Goal: Task Accomplishment & Management: Use online tool/utility

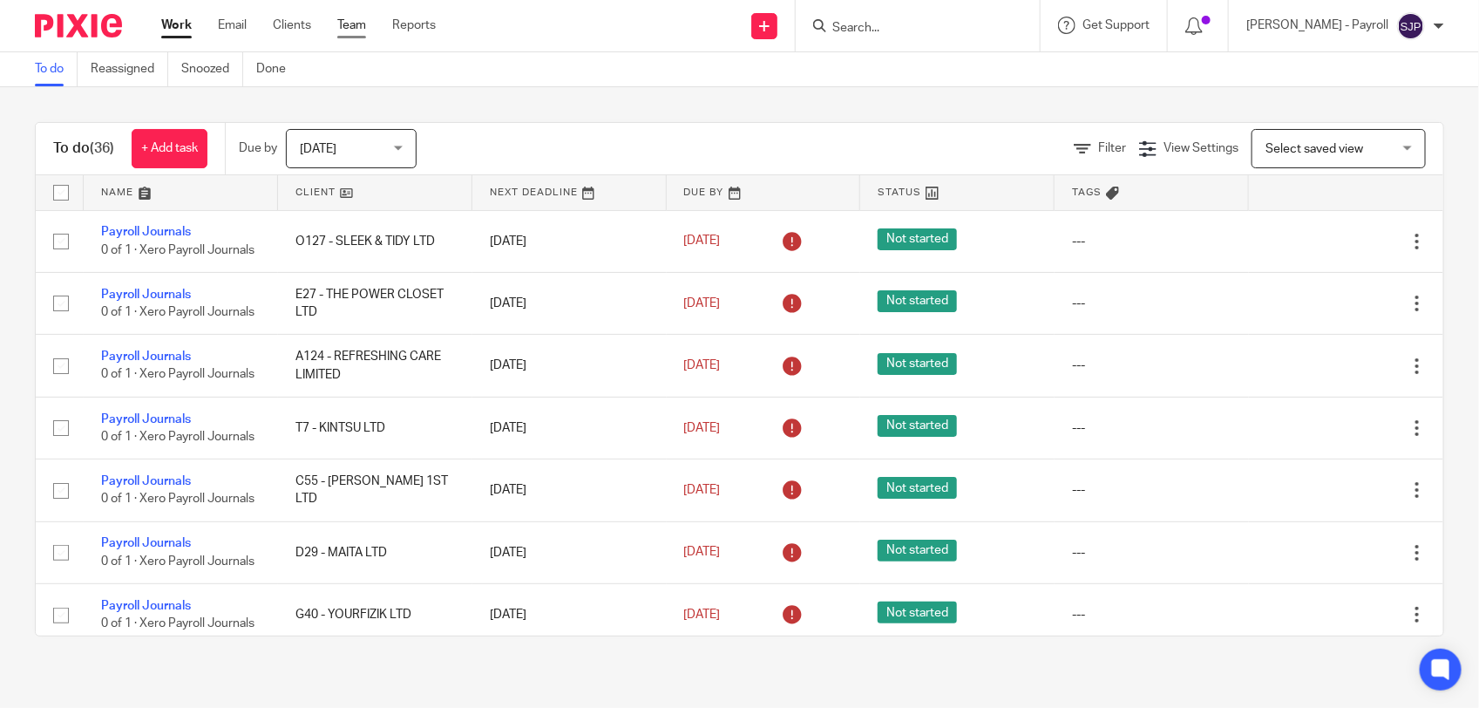
click at [357, 20] on link "Team" at bounding box center [351, 25] width 29 height 17
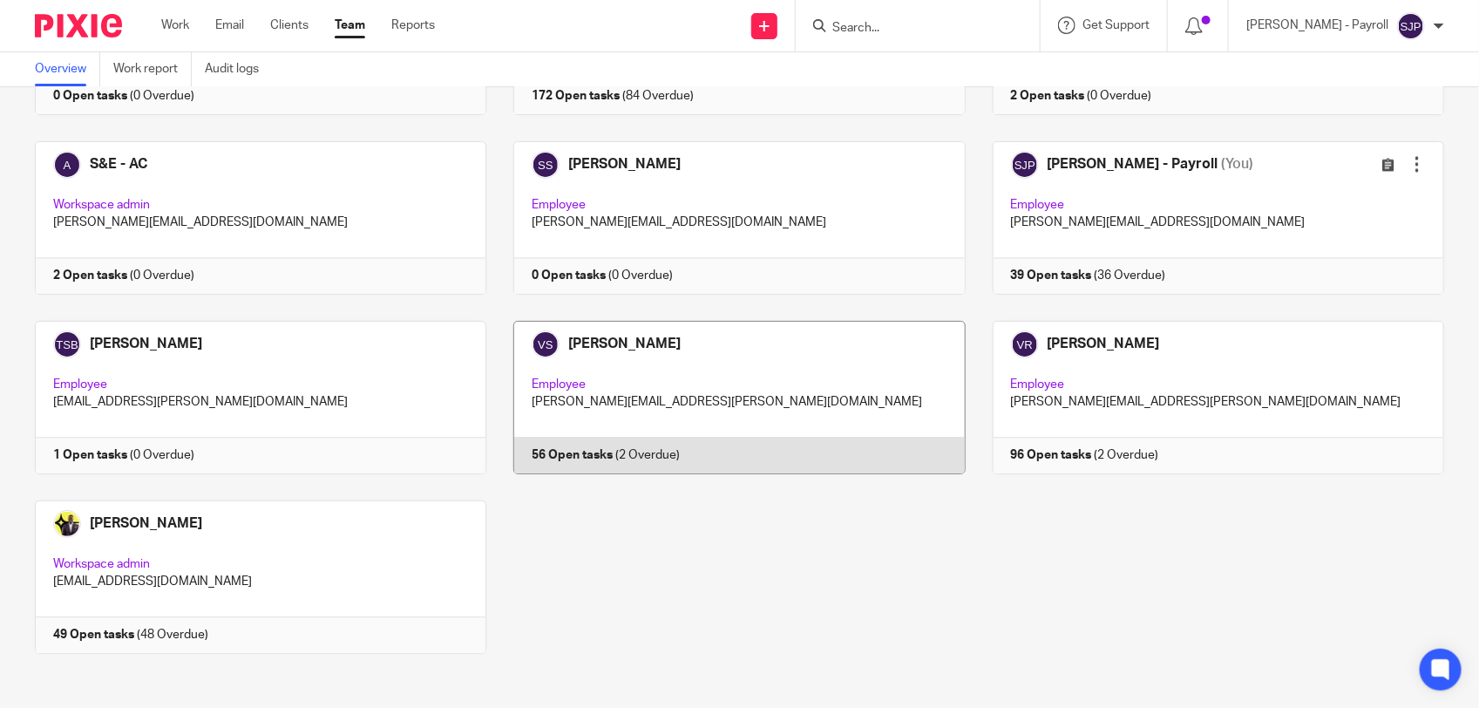
scroll to position [1678, 0]
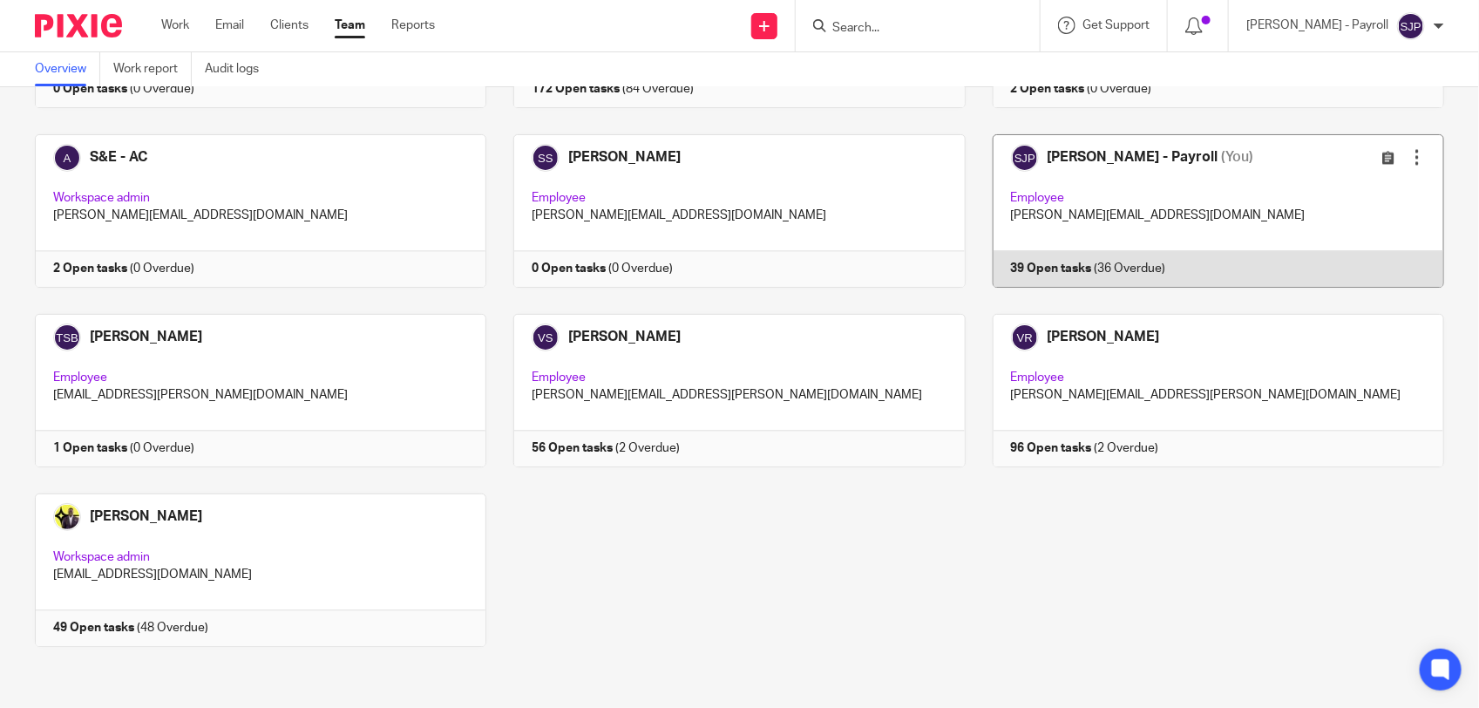
click at [1200, 268] on link at bounding box center [1205, 210] width 479 height 153
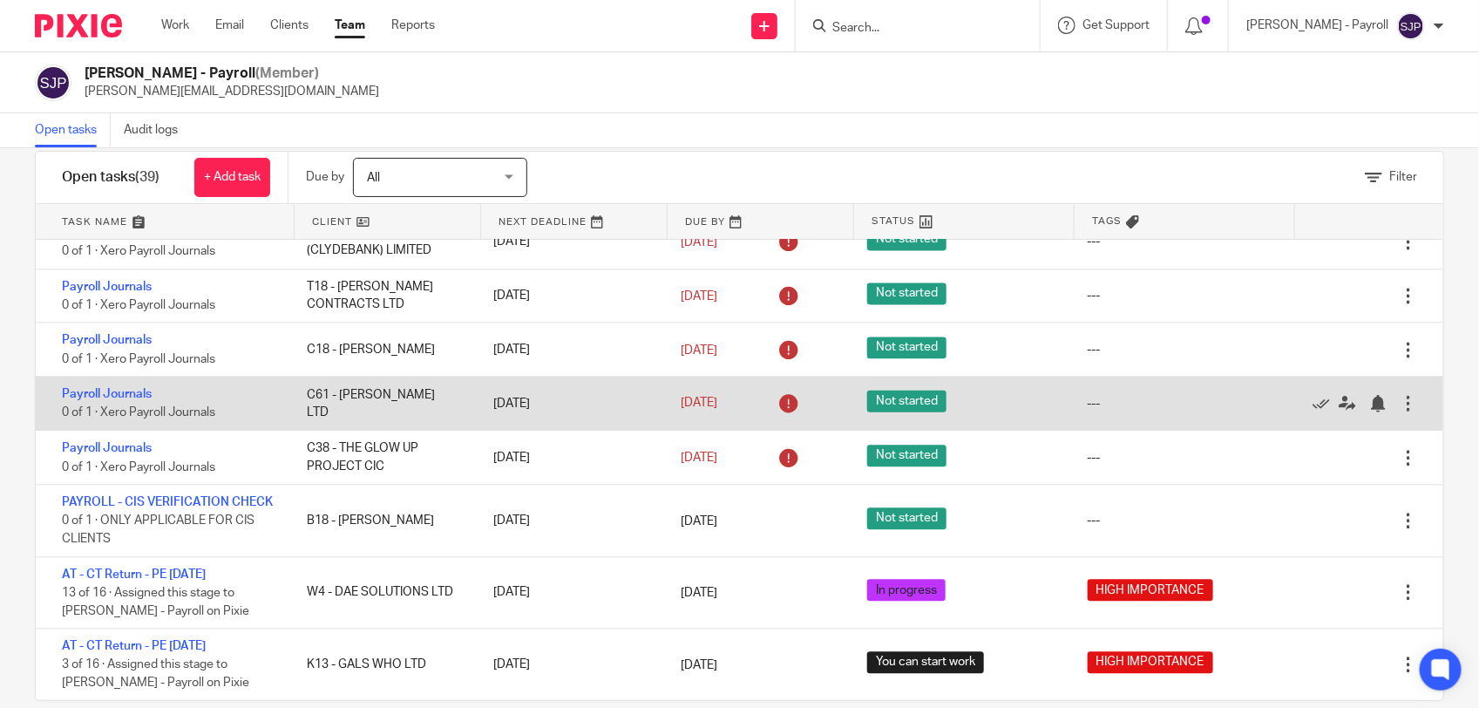
scroll to position [61, 0]
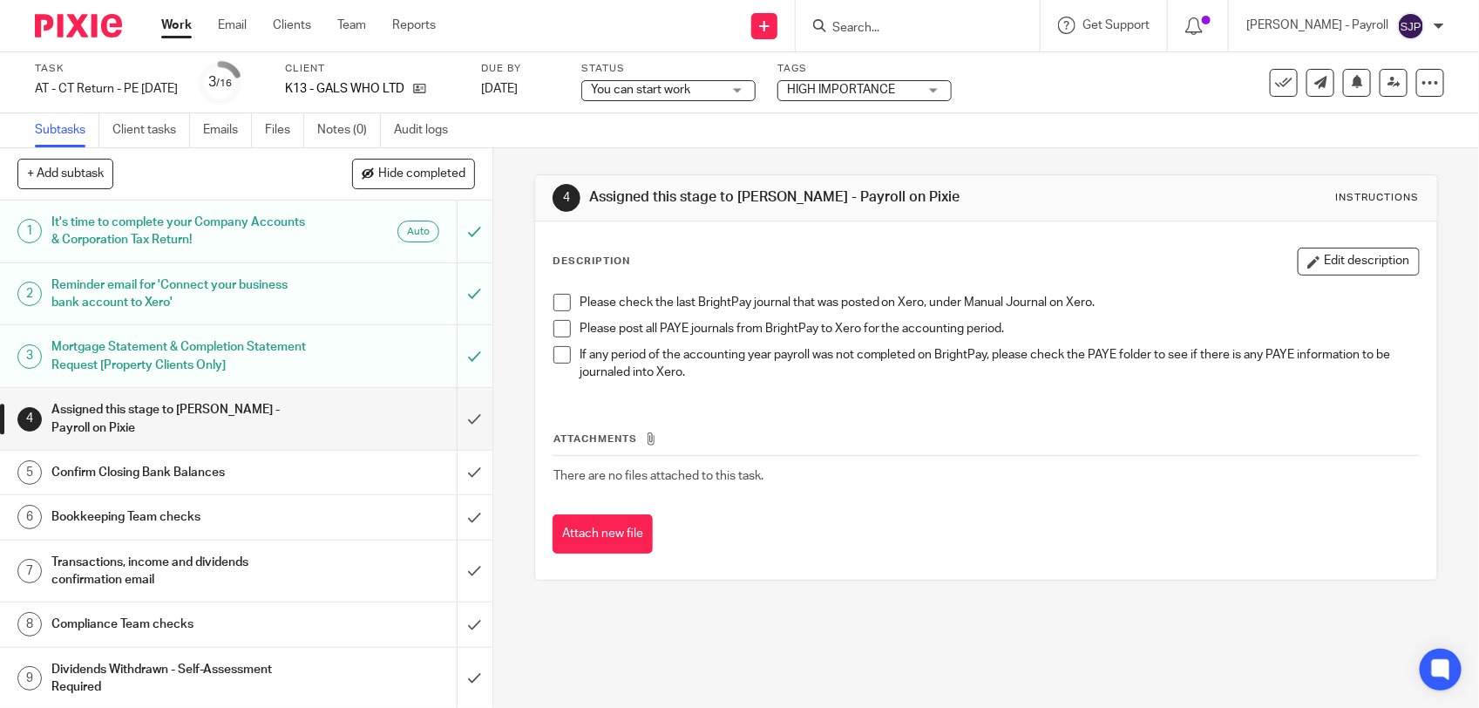
click at [553, 302] on span at bounding box center [561, 302] width 17 height 17
click at [553, 331] on span at bounding box center [561, 328] width 17 height 17
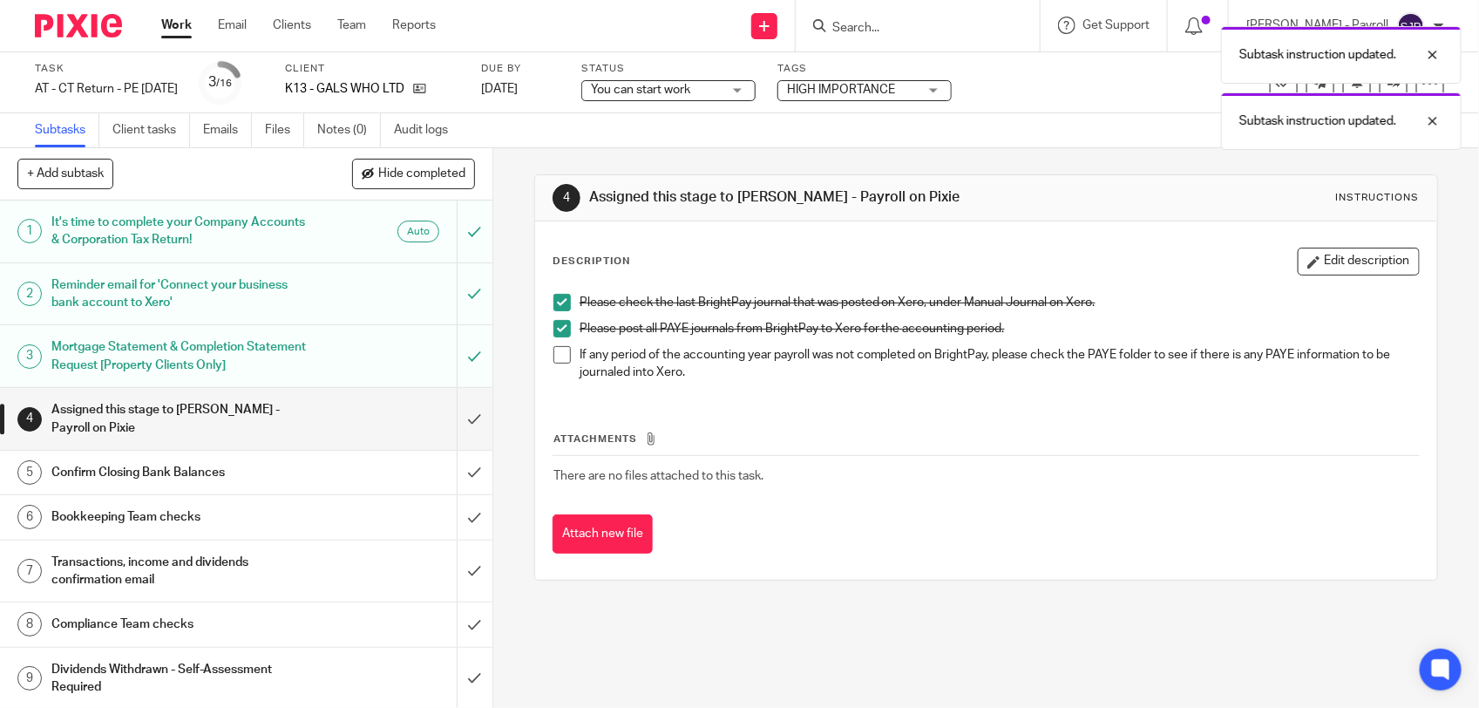
click at [554, 355] on span at bounding box center [561, 354] width 17 height 17
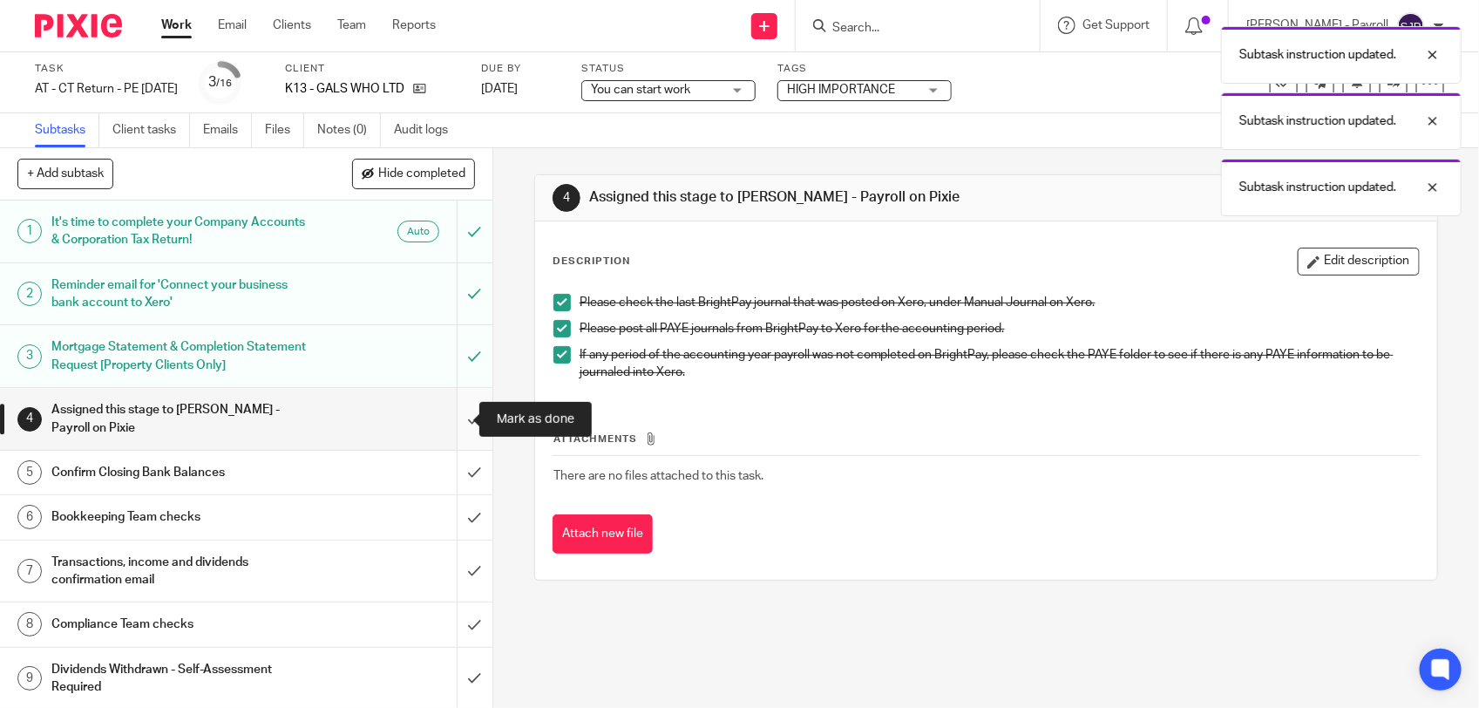
click at [449, 417] on input "submit" at bounding box center [246, 419] width 492 height 62
click at [334, 126] on link "Notes (0)" at bounding box center [349, 130] width 64 height 34
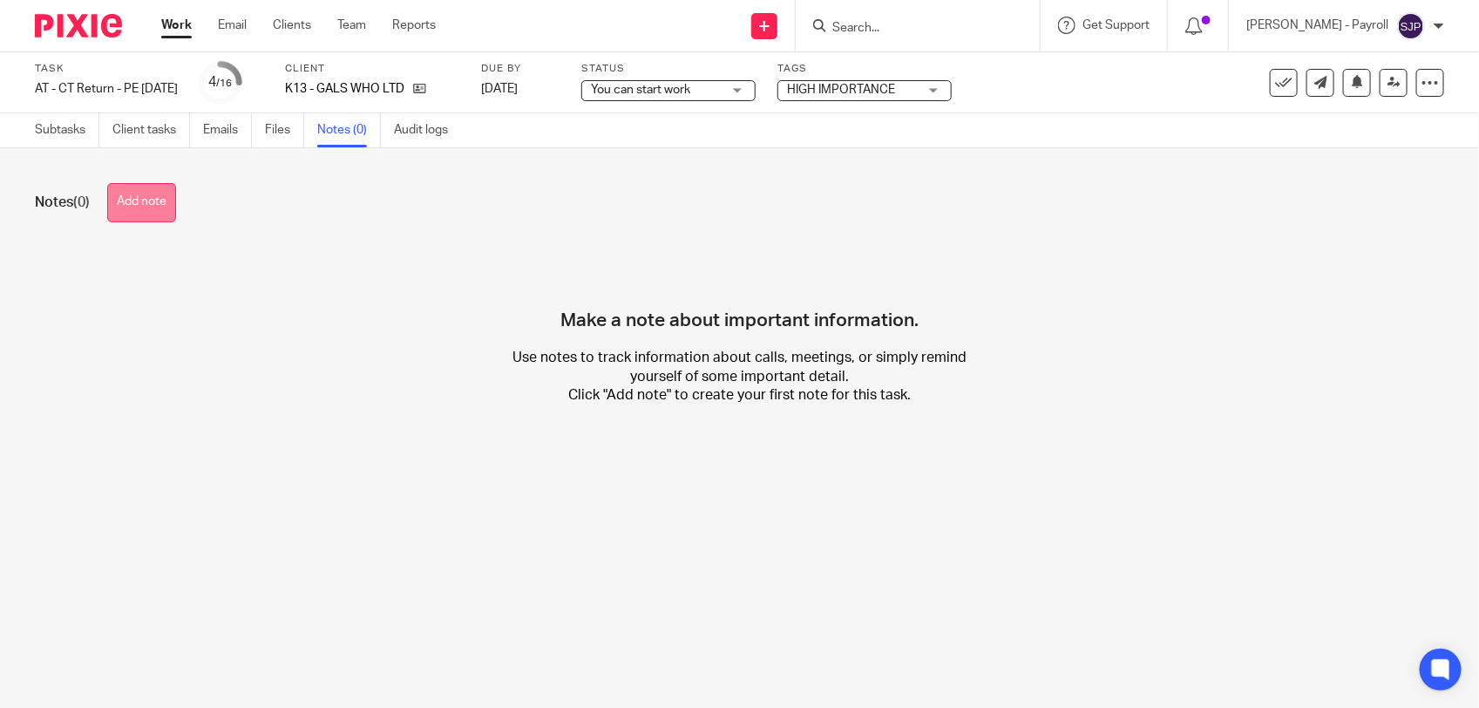
click at [141, 205] on button "Add note" at bounding box center [141, 202] width 69 height 39
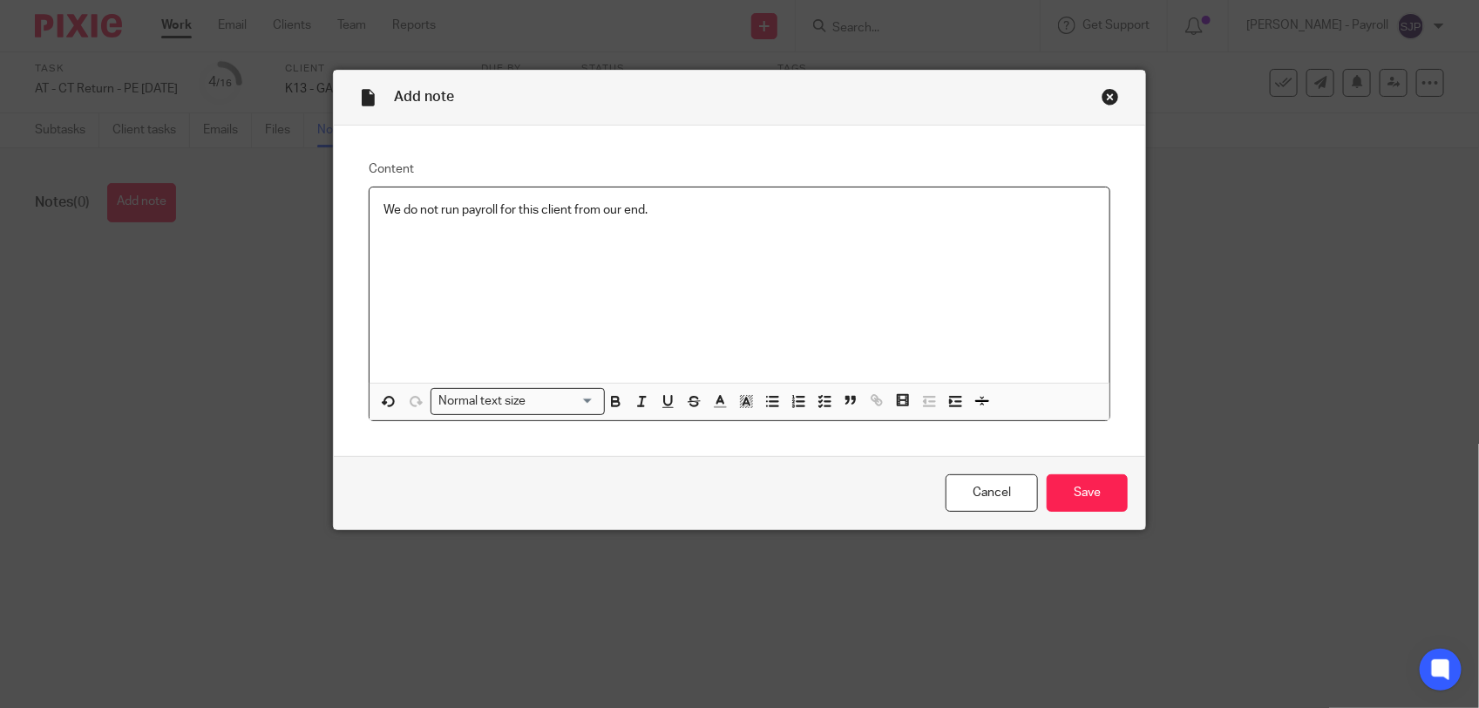
click at [550, 318] on div "We do not run payroll for this client from our end." at bounding box center [740, 284] width 740 height 195
click at [1100, 504] on input "Save" at bounding box center [1087, 492] width 81 height 37
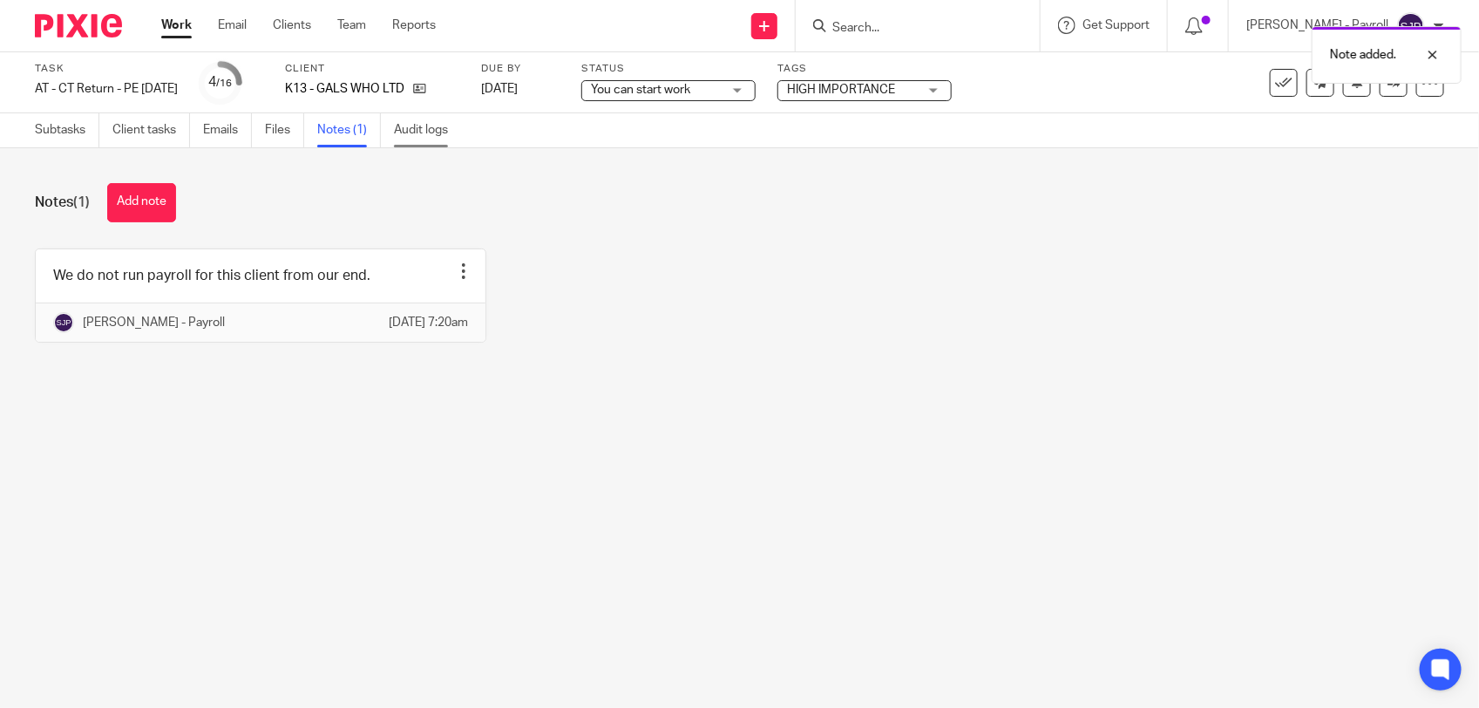
click at [436, 125] on link "Audit logs" at bounding box center [427, 130] width 67 height 34
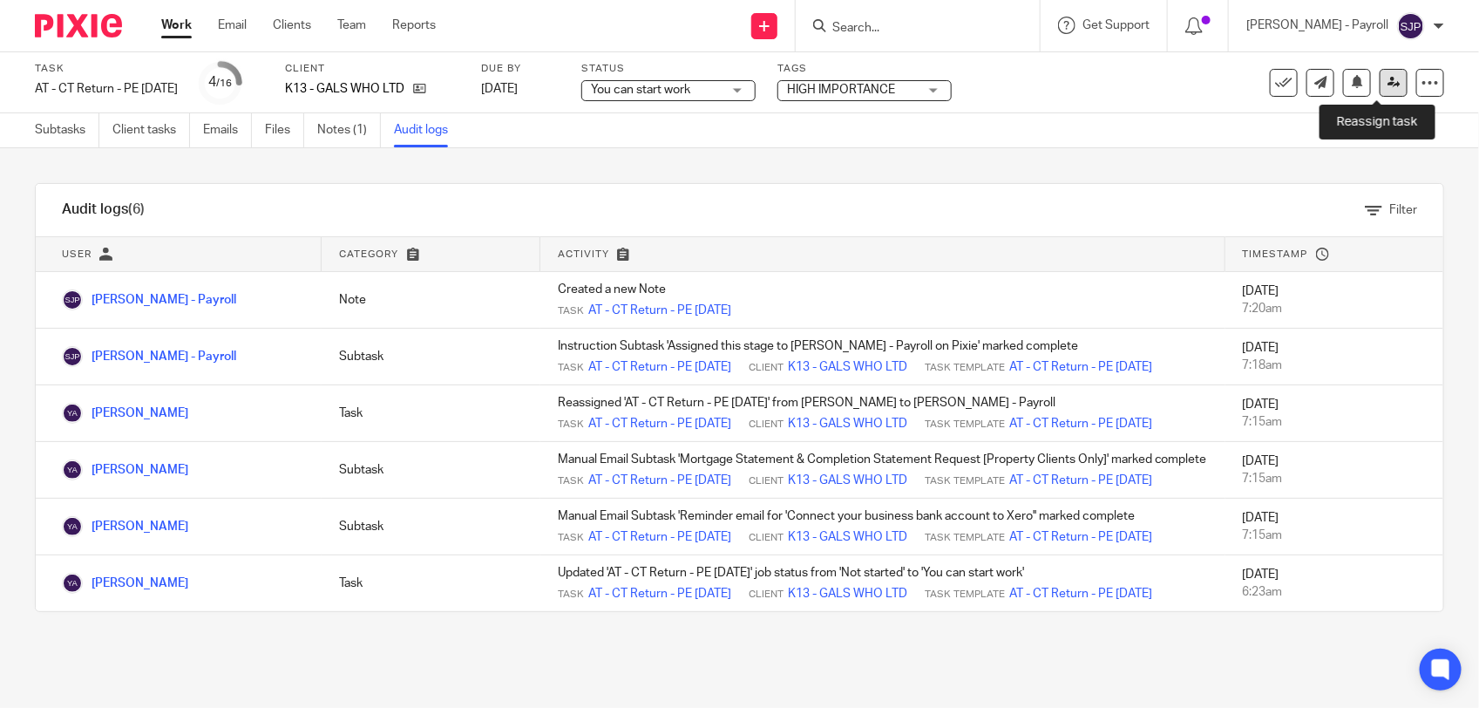
click at [1388, 80] on icon at bounding box center [1394, 82] width 13 height 13
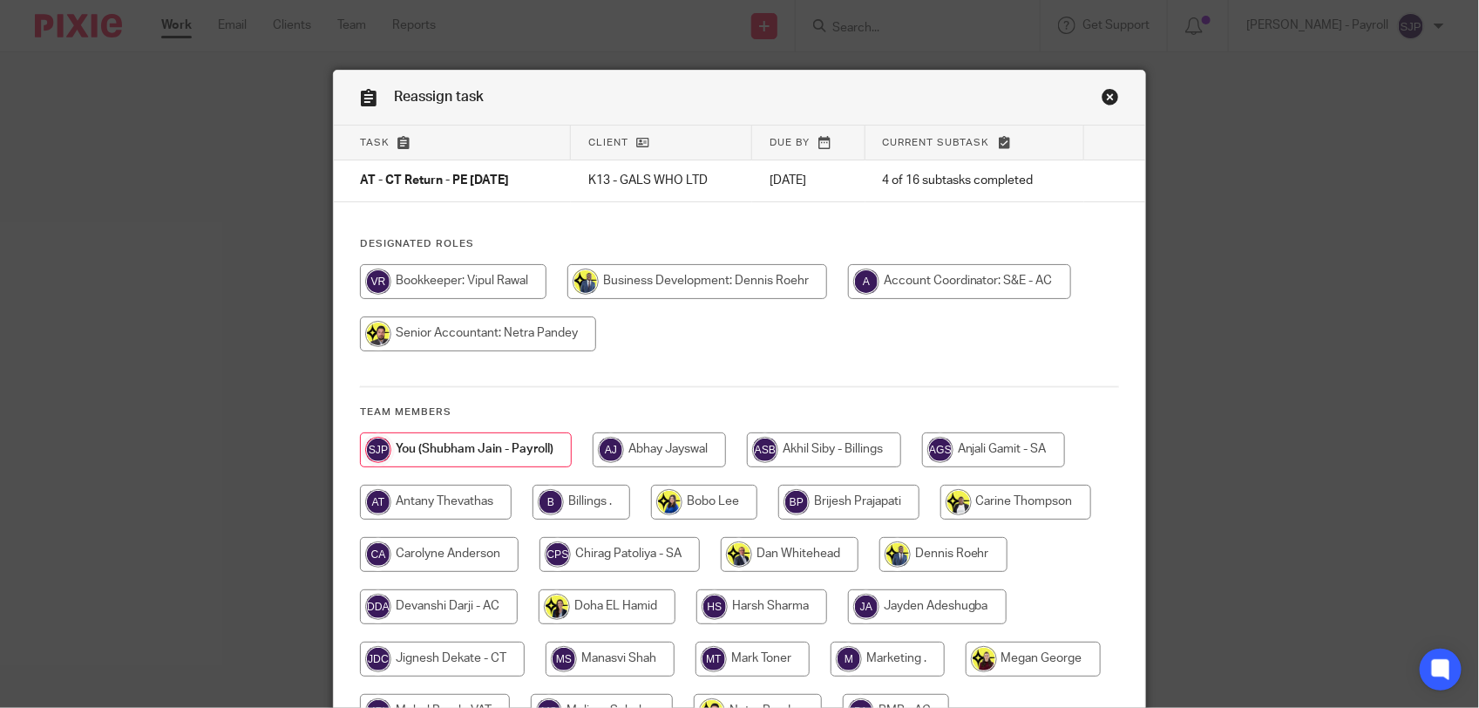
click at [477, 276] on input "radio" at bounding box center [453, 281] width 187 height 35
radio input "true"
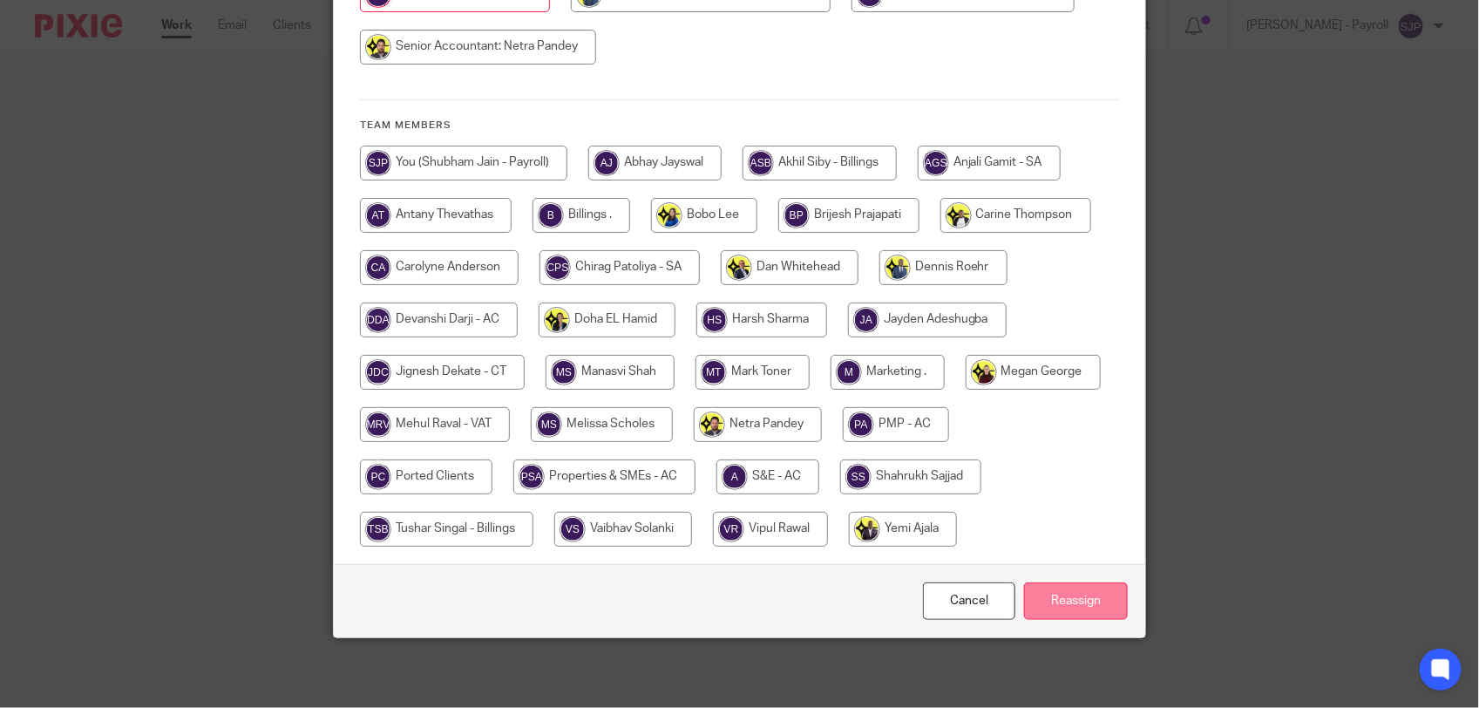
scroll to position [340, 0]
click at [1031, 600] on input "Reassign" at bounding box center [1076, 600] width 104 height 37
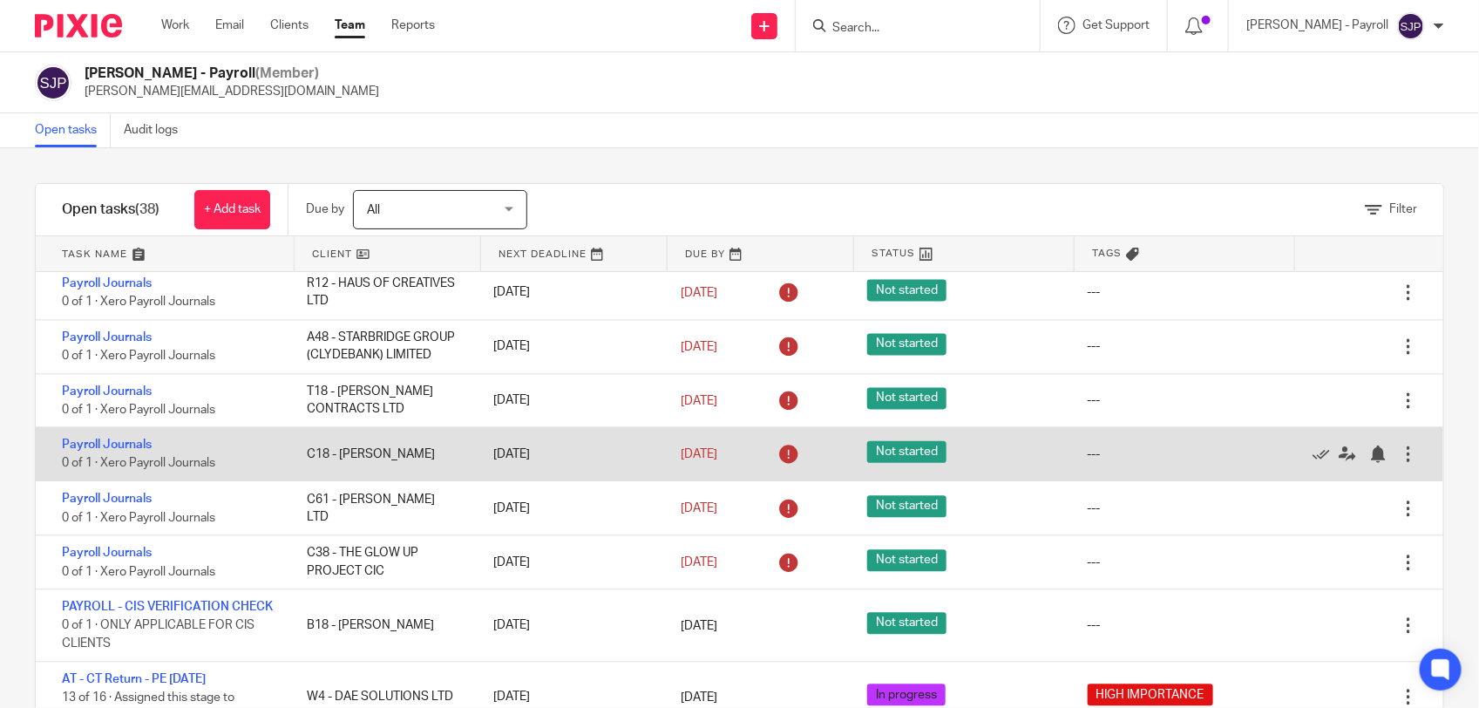
scroll to position [61, 0]
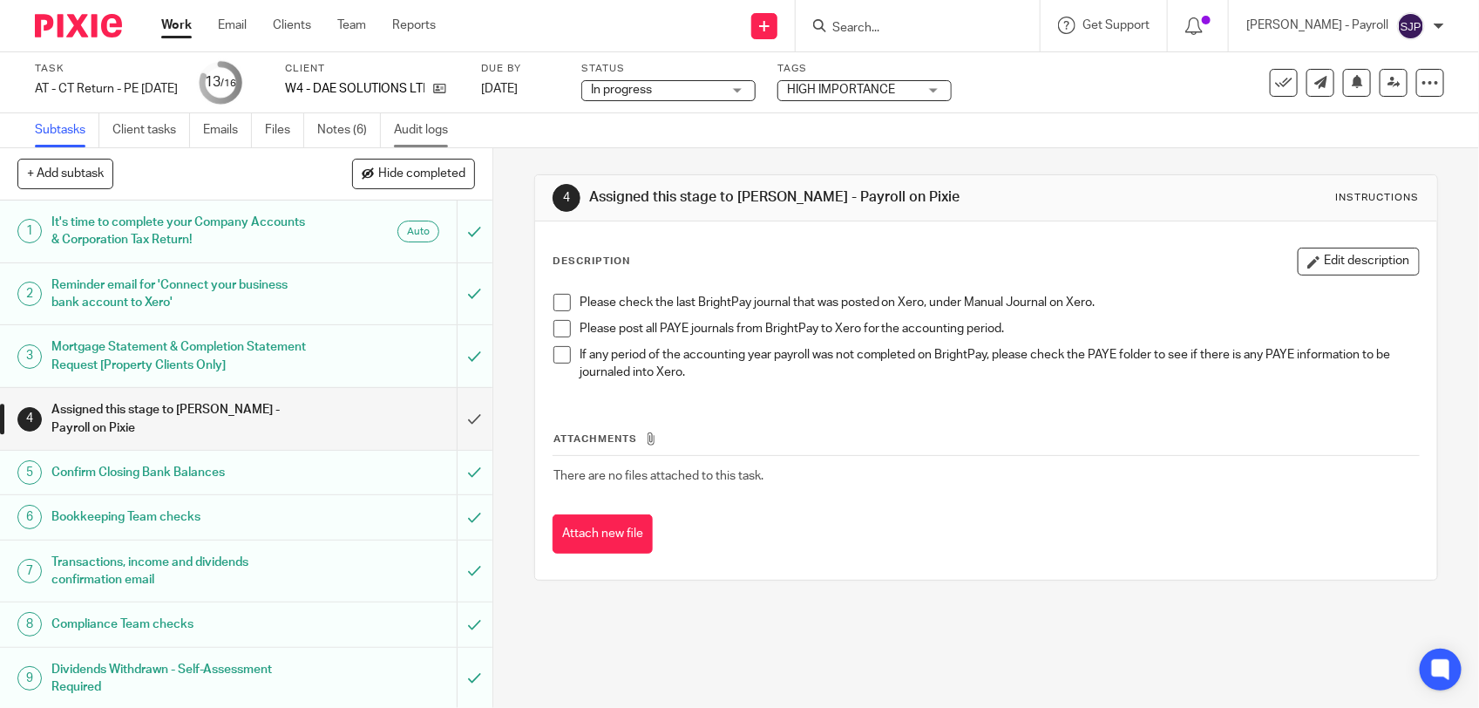
click at [406, 127] on link "Audit logs" at bounding box center [427, 130] width 67 height 34
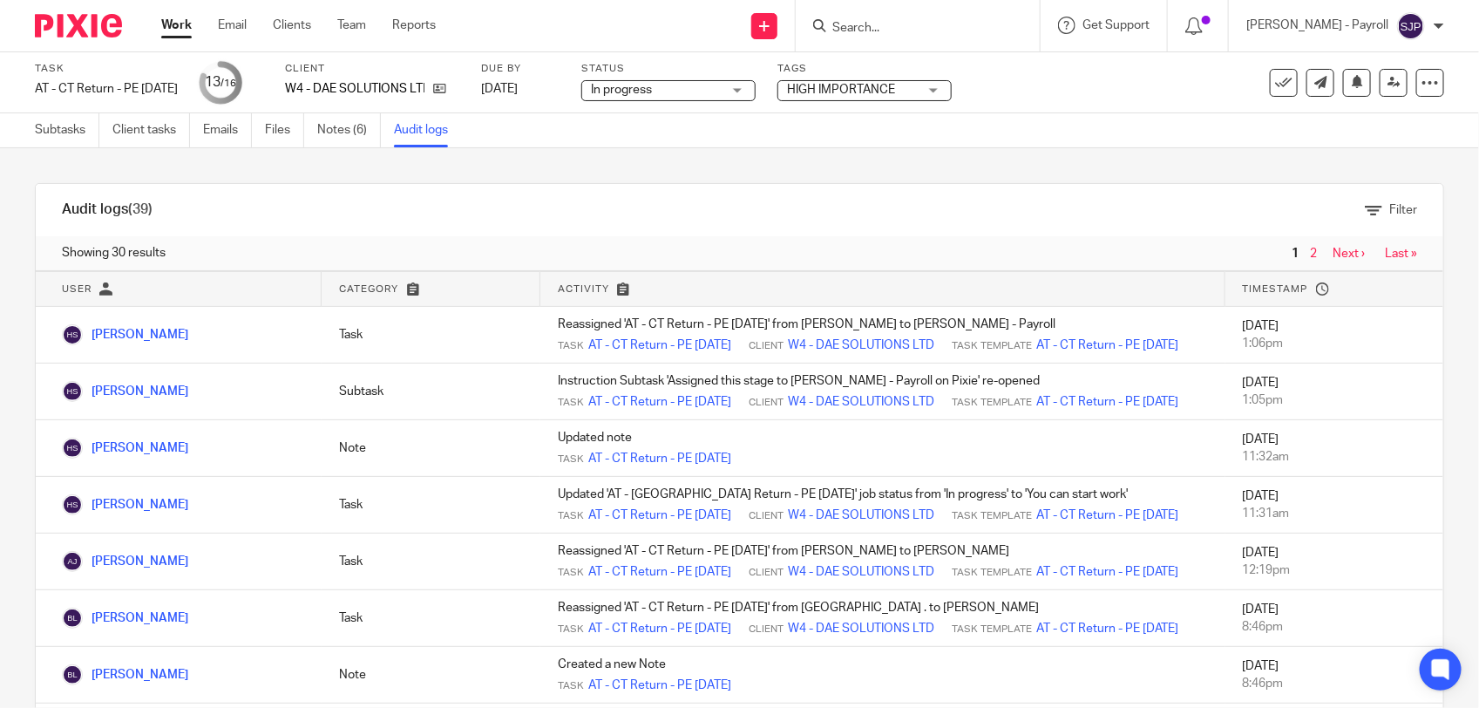
click at [354, 127] on link "Notes (6)" at bounding box center [349, 130] width 64 height 34
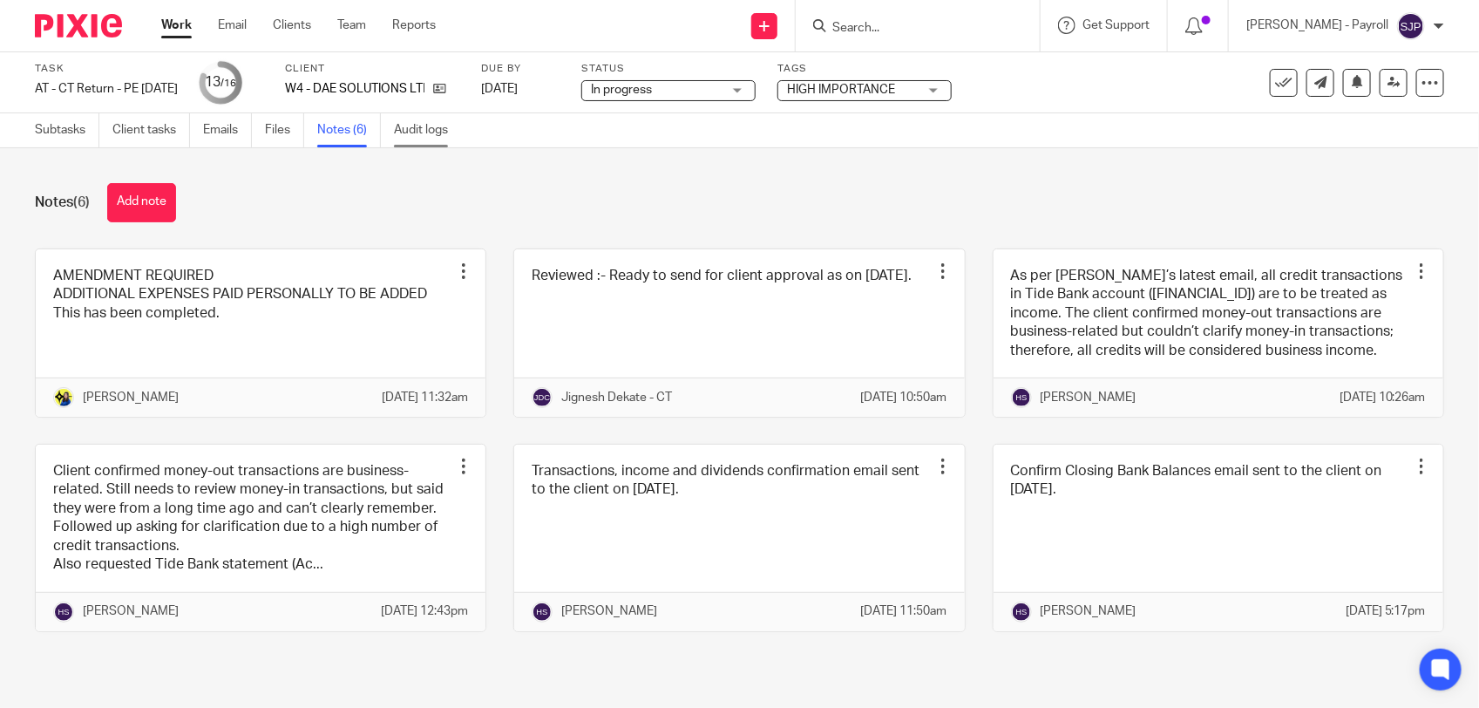
click at [407, 128] on link "Audit logs" at bounding box center [427, 130] width 67 height 34
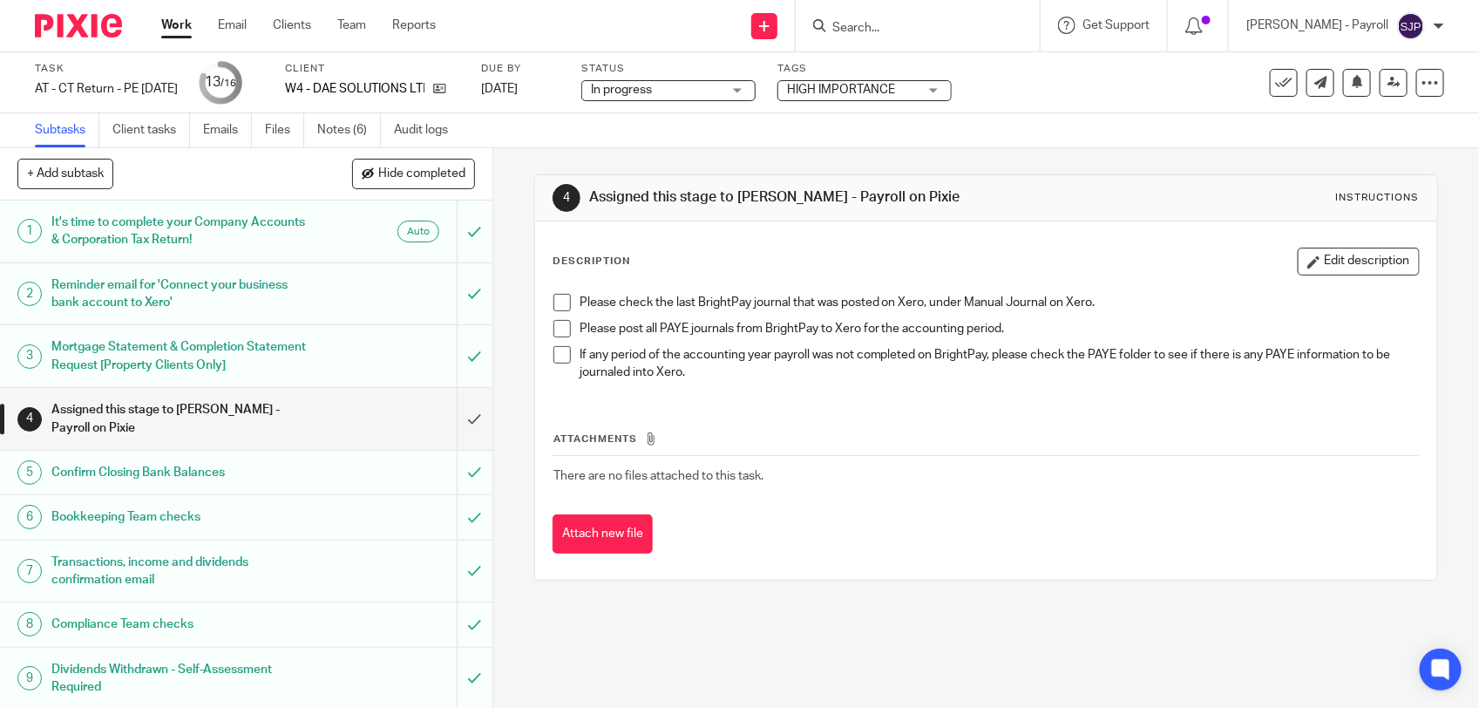
click at [558, 308] on span at bounding box center [561, 302] width 17 height 17
click at [558, 329] on span at bounding box center [561, 328] width 17 height 17
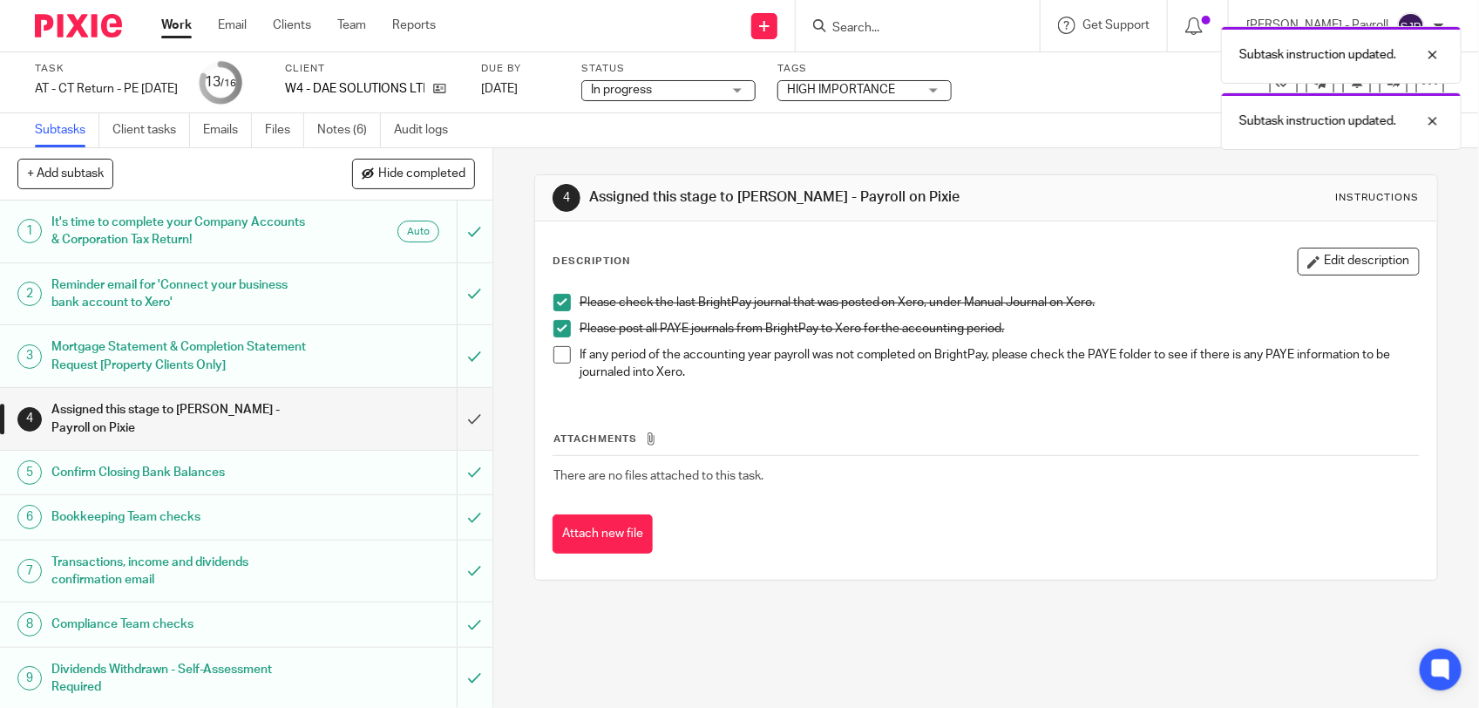
click at [556, 354] on span at bounding box center [561, 354] width 17 height 17
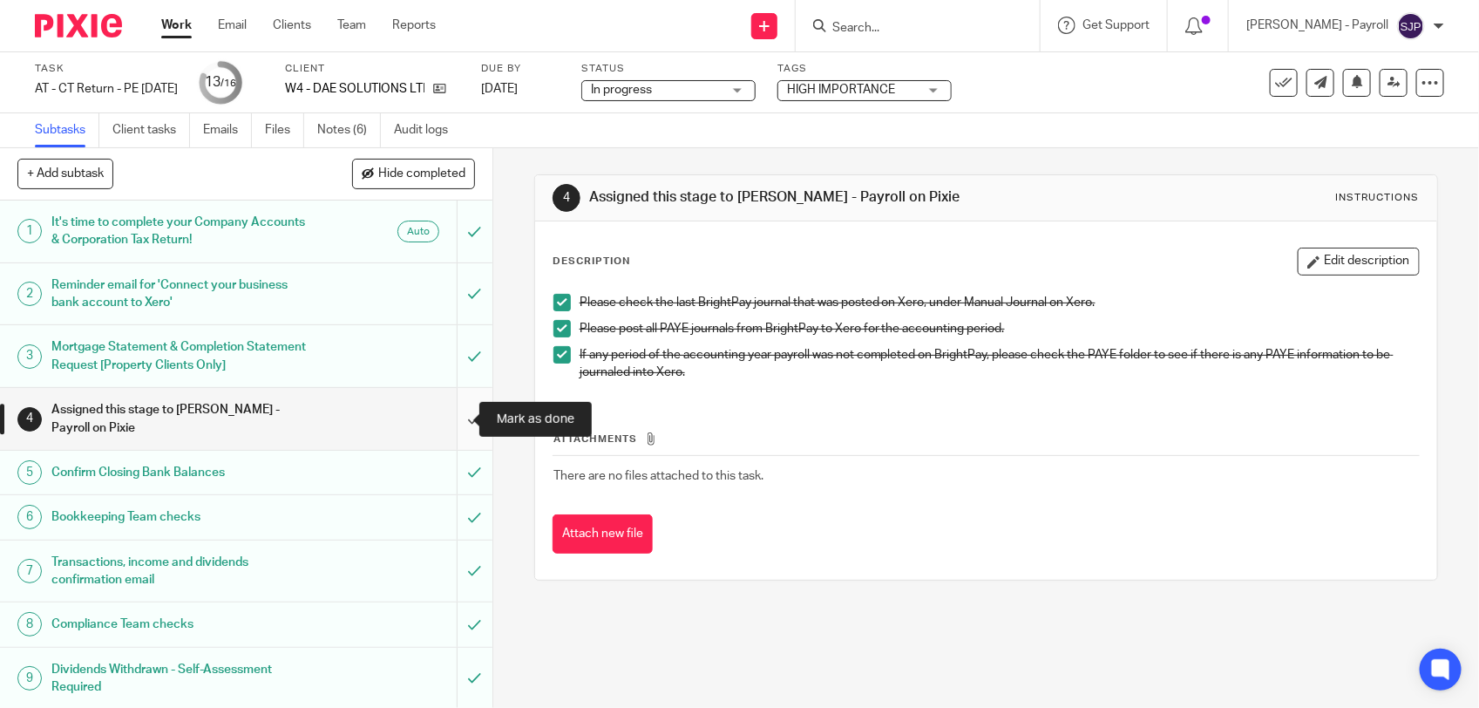
click at [454, 420] on input "submit" at bounding box center [246, 419] width 492 height 62
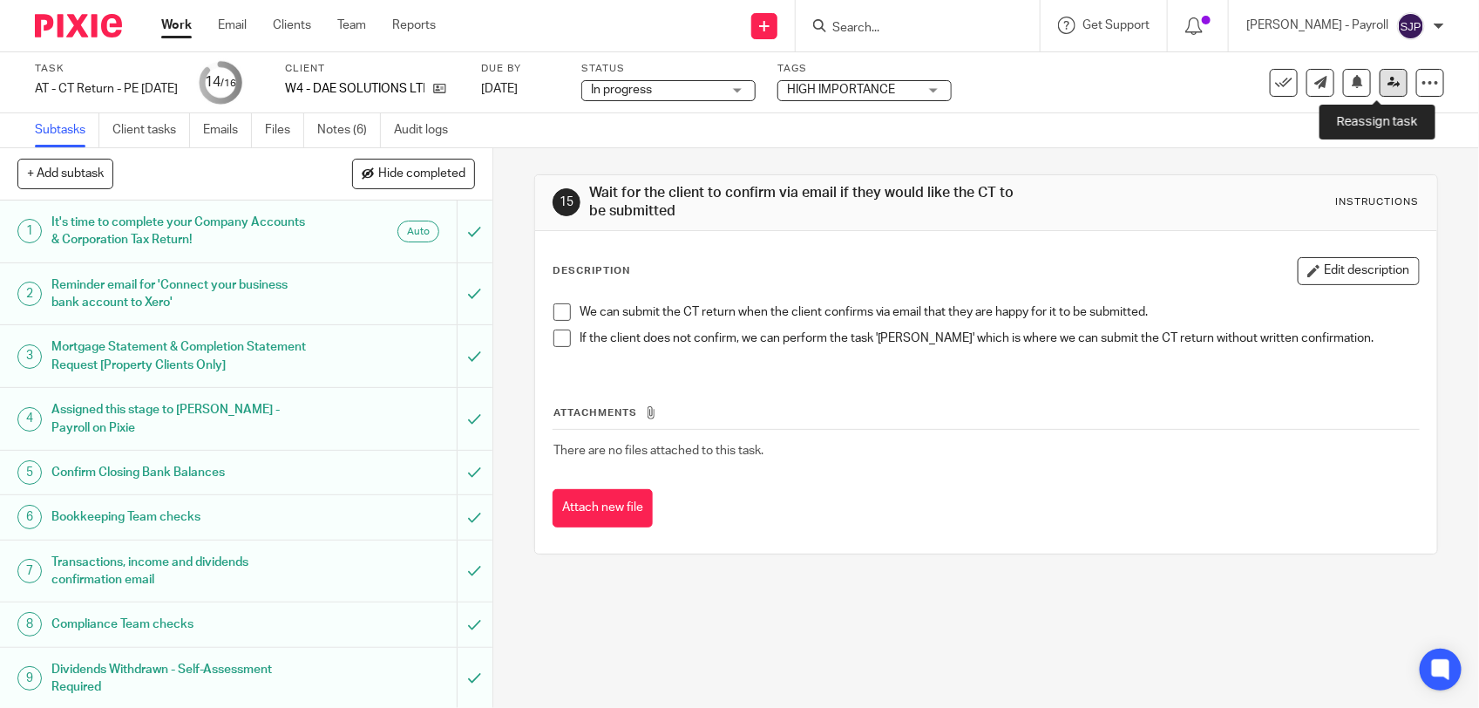
click at [1380, 90] on link at bounding box center [1394, 83] width 28 height 28
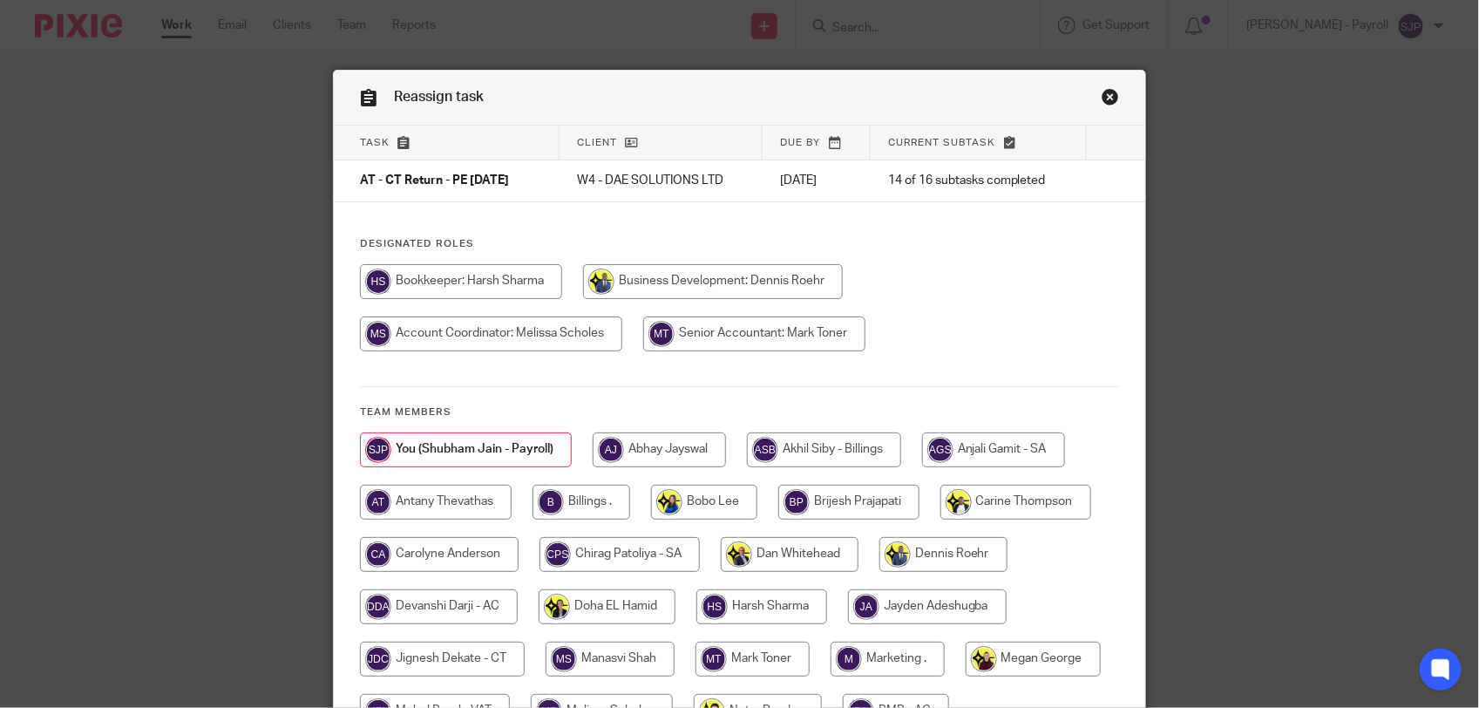
click at [501, 283] on input "radio" at bounding box center [461, 281] width 202 height 35
radio input "true"
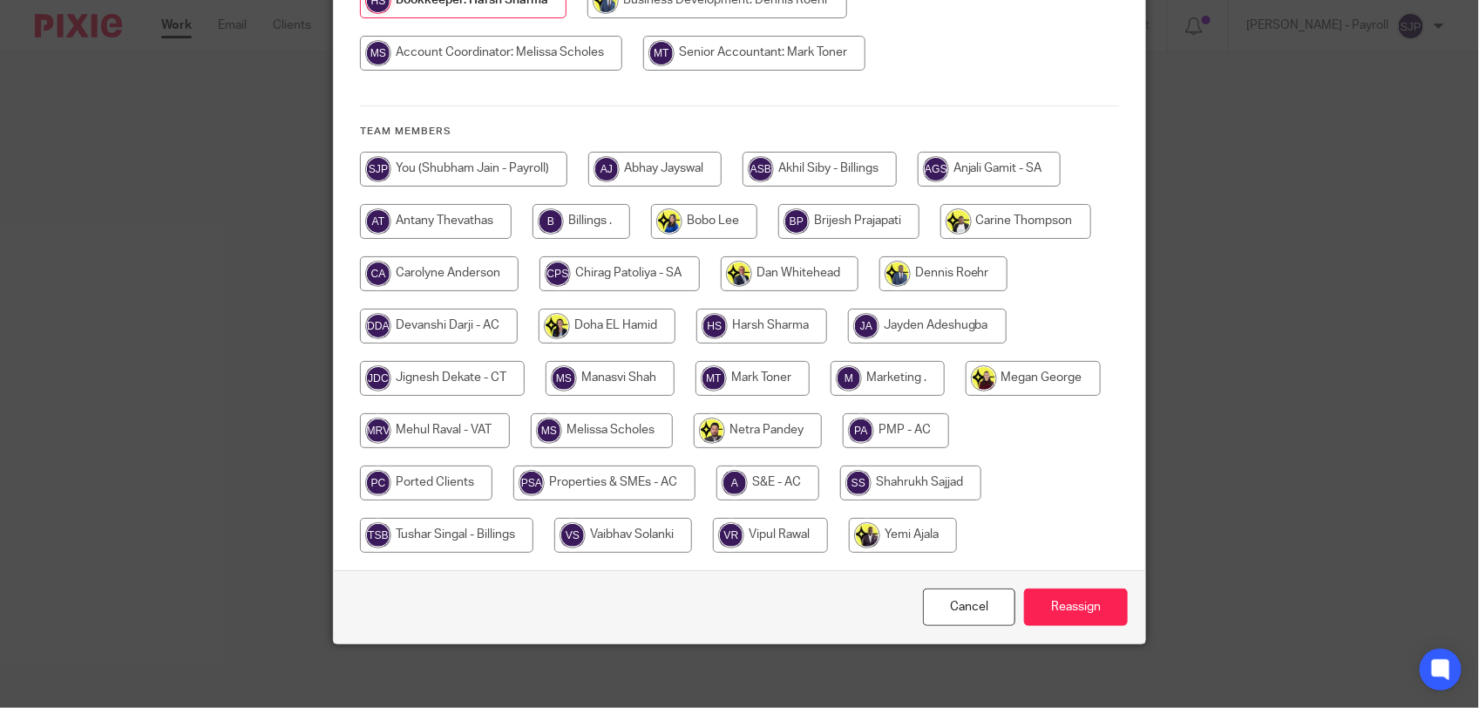
scroll to position [340, 0]
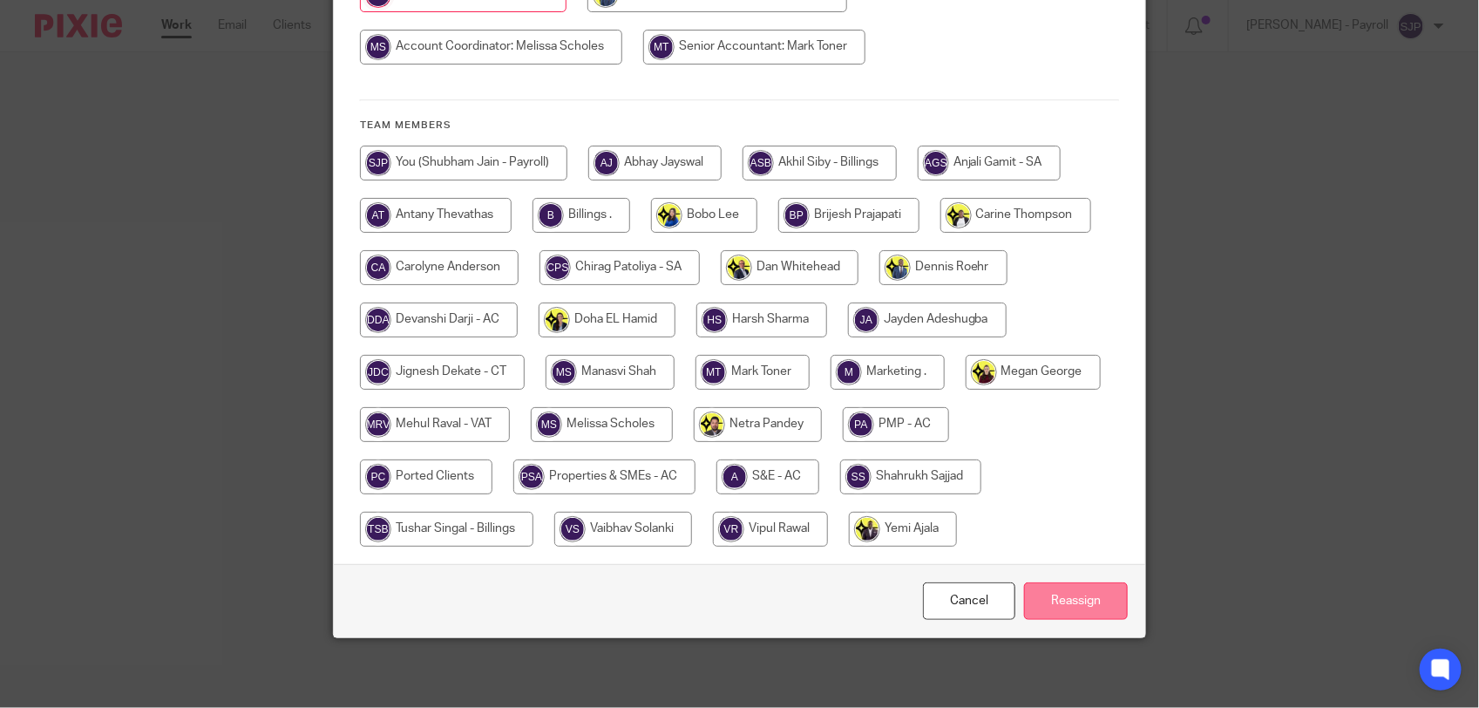
click at [1050, 606] on input "Reassign" at bounding box center [1076, 600] width 104 height 37
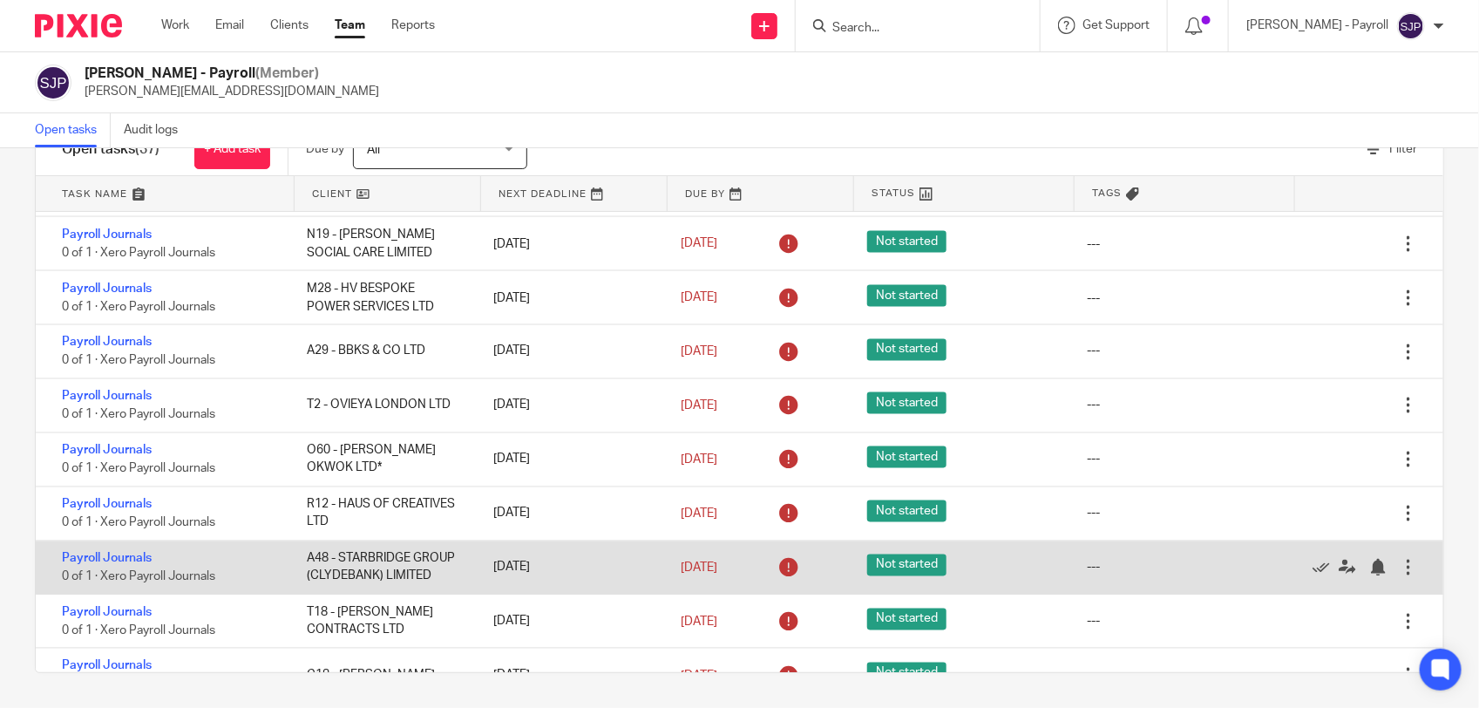
scroll to position [1605, 0]
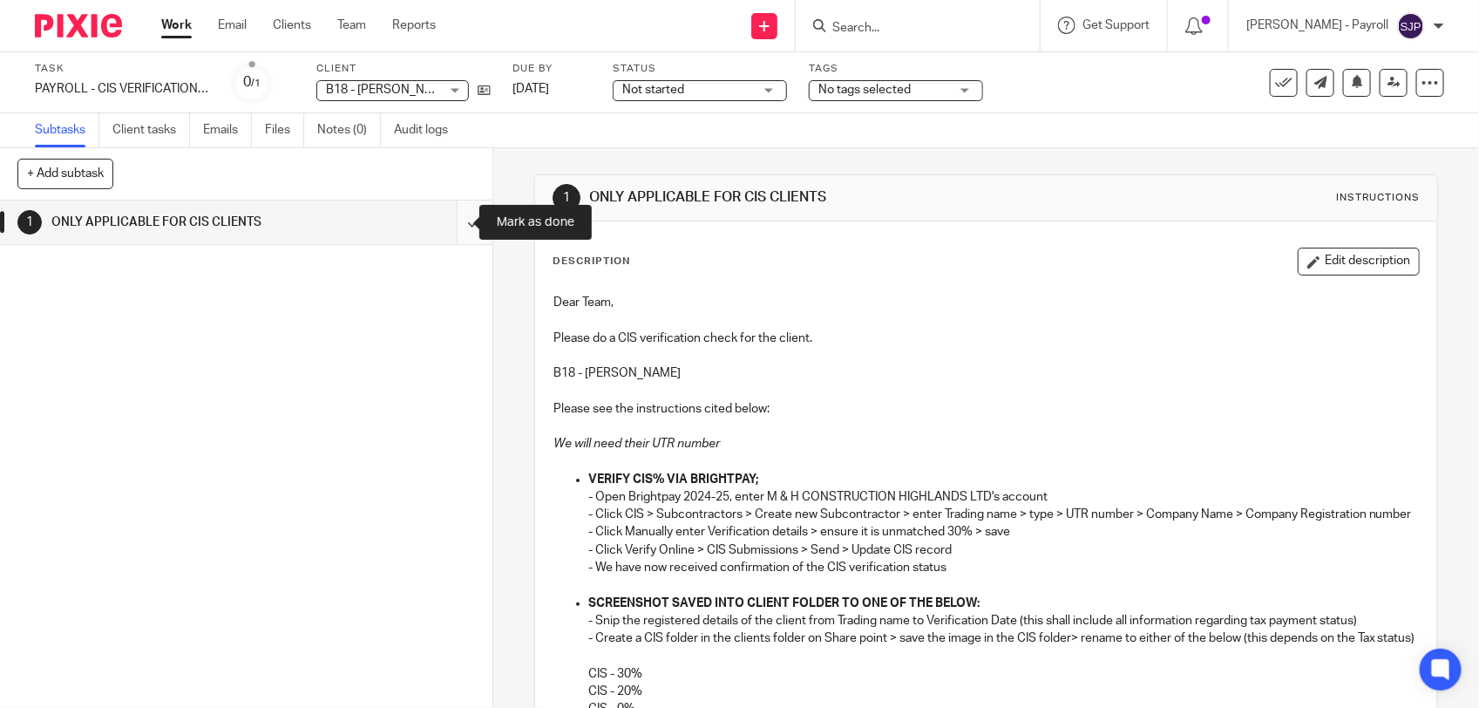
click at [451, 218] on input "submit" at bounding box center [246, 222] width 492 height 44
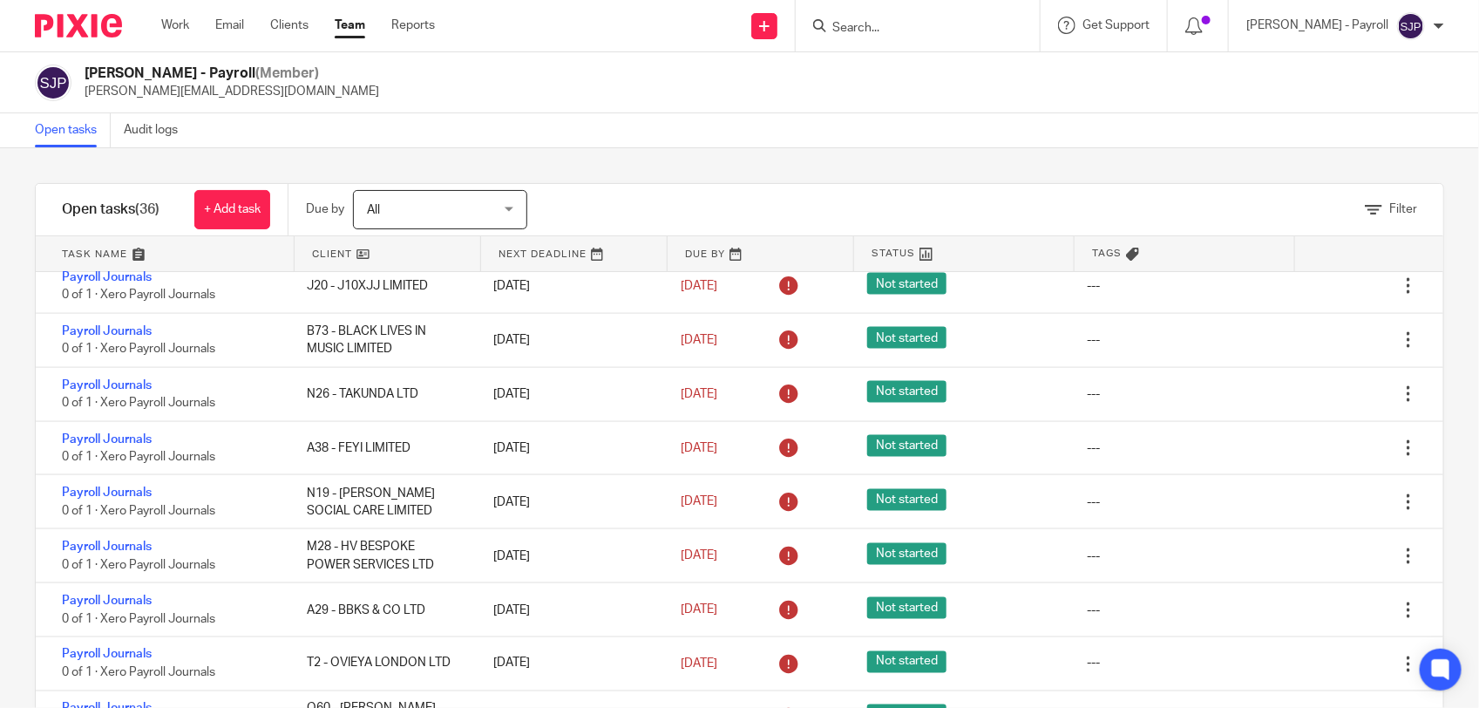
scroll to position [1090, 0]
